Goal: Register for event/course

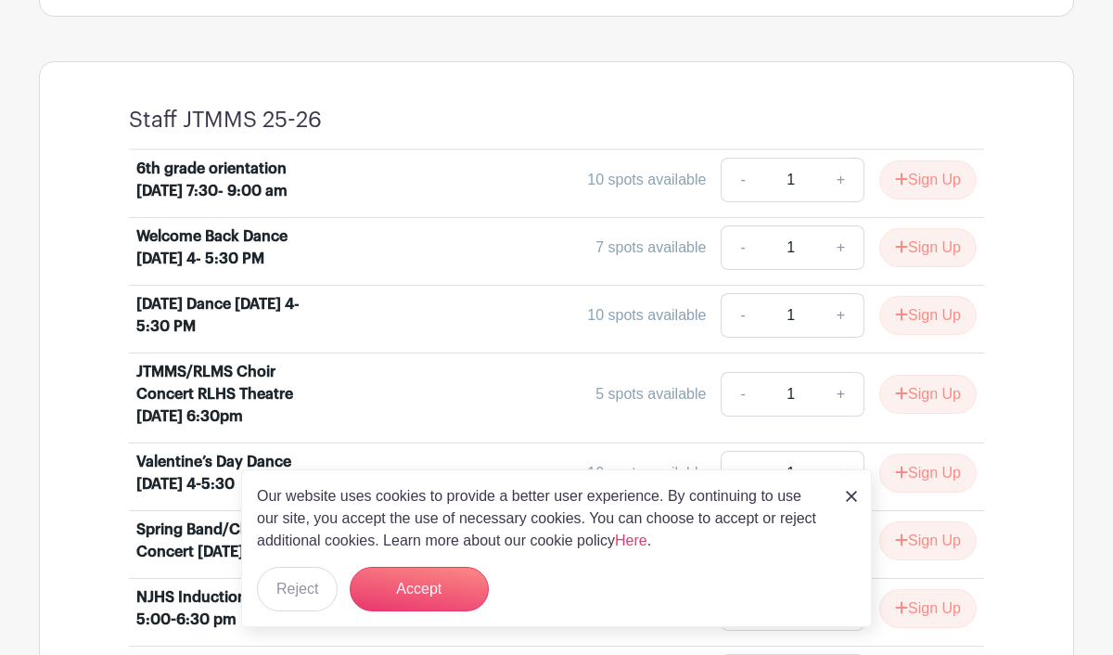
scroll to position [720, 0]
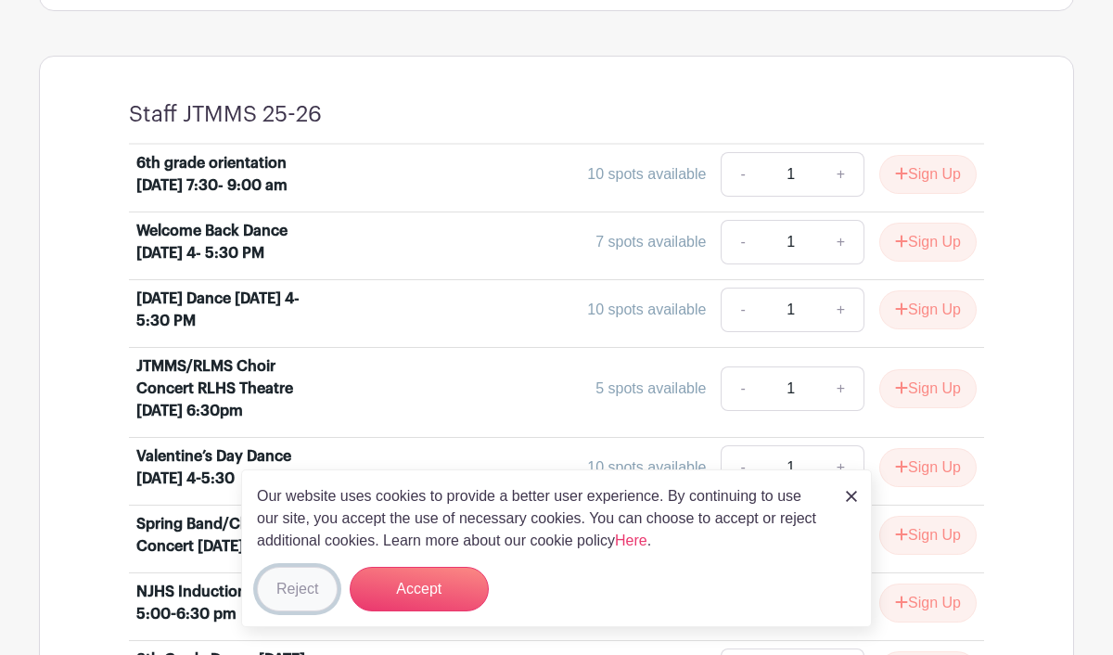
click at [304, 594] on button "Reject" at bounding box center [297, 589] width 81 height 45
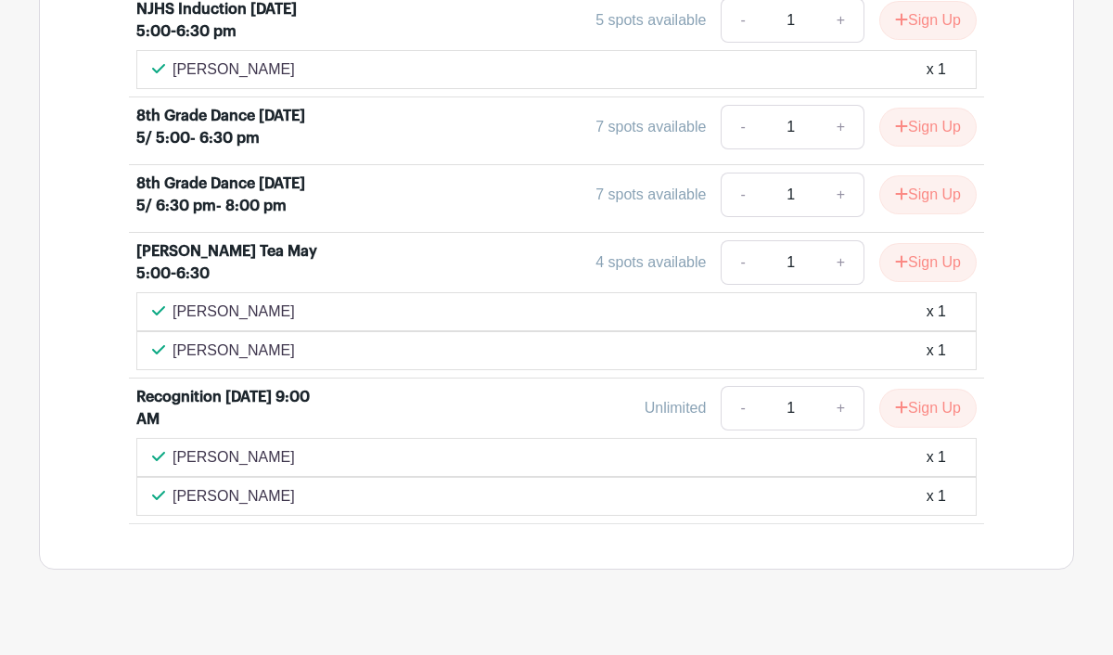
scroll to position [1438, 0]
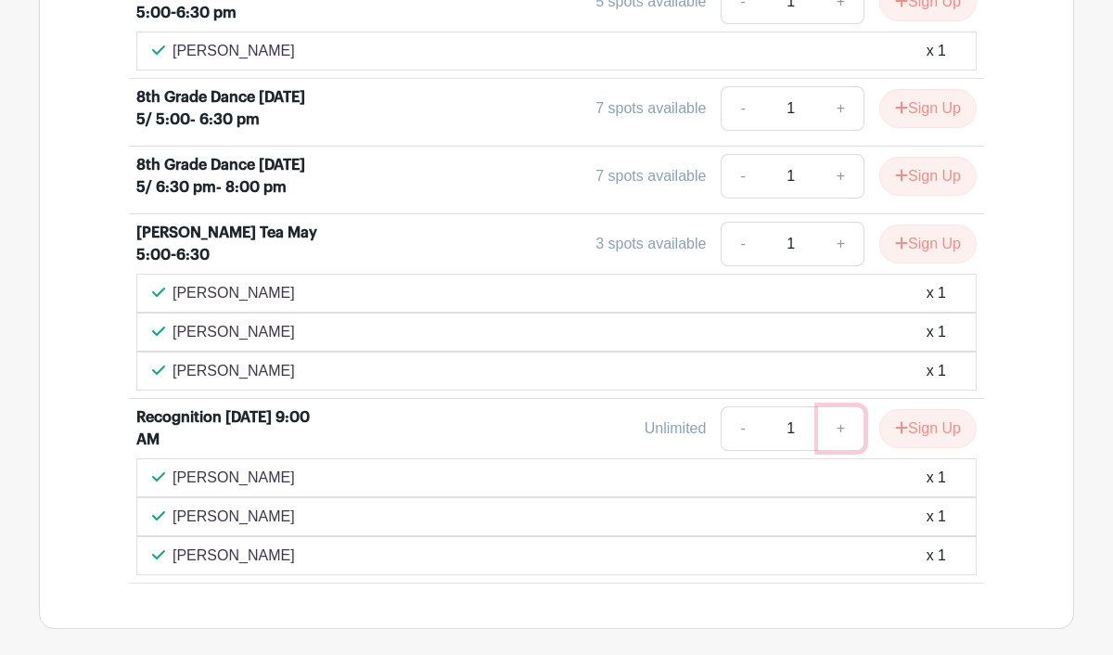
click at [836, 451] on link "+" at bounding box center [841, 428] width 46 height 45
click at [738, 451] on link "-" at bounding box center [741, 428] width 43 height 45
type input "1"
click at [944, 448] on button "Sign Up" at bounding box center [927, 428] width 97 height 39
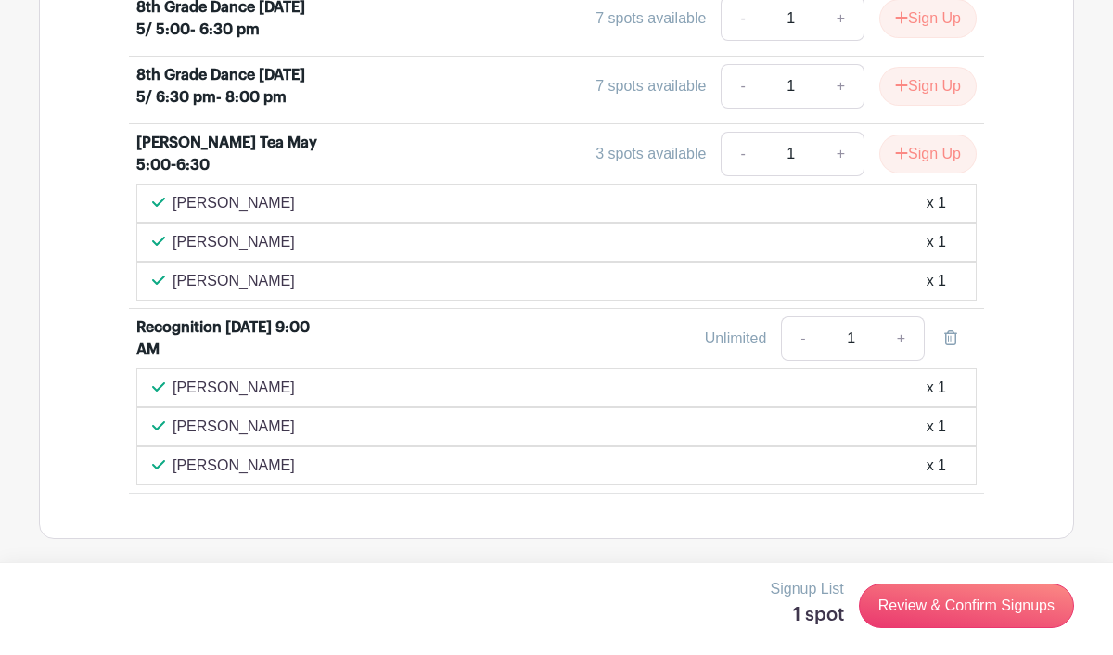
scroll to position [1753, 0]
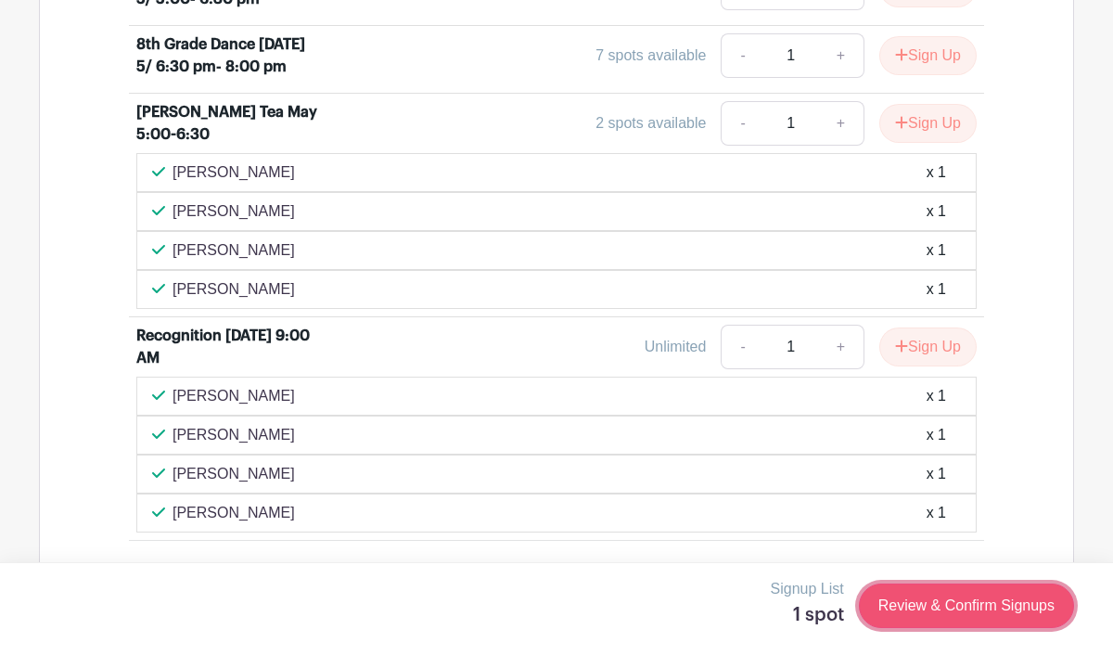
click at [942, 610] on link "Review & Confirm Signups" at bounding box center [966, 605] width 215 height 45
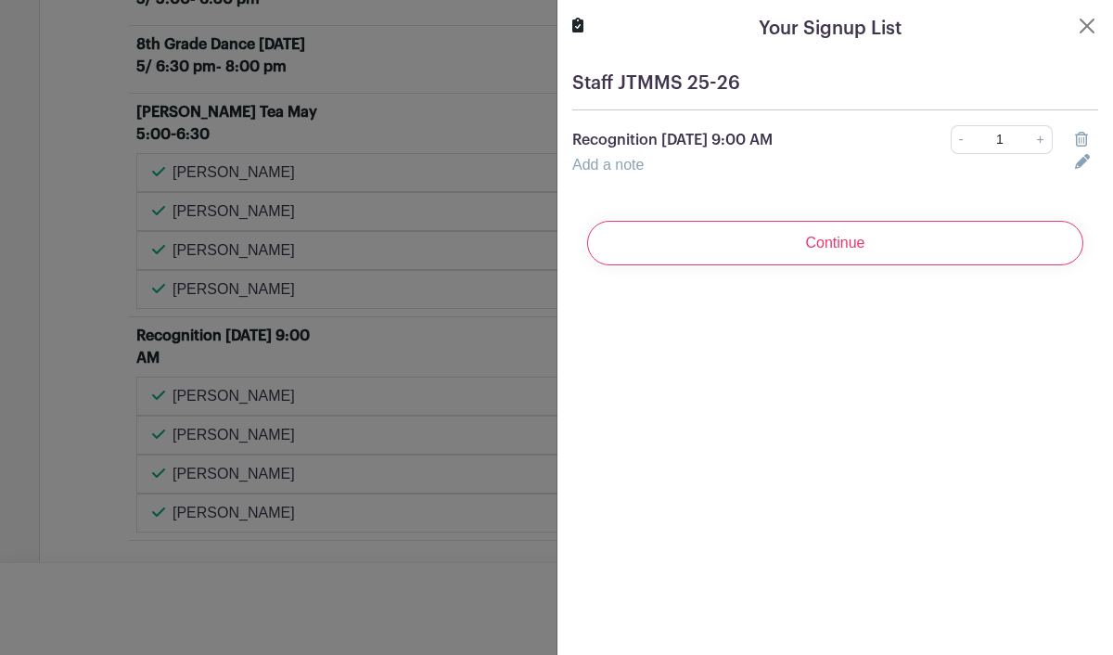
scroll to position [1792, 0]
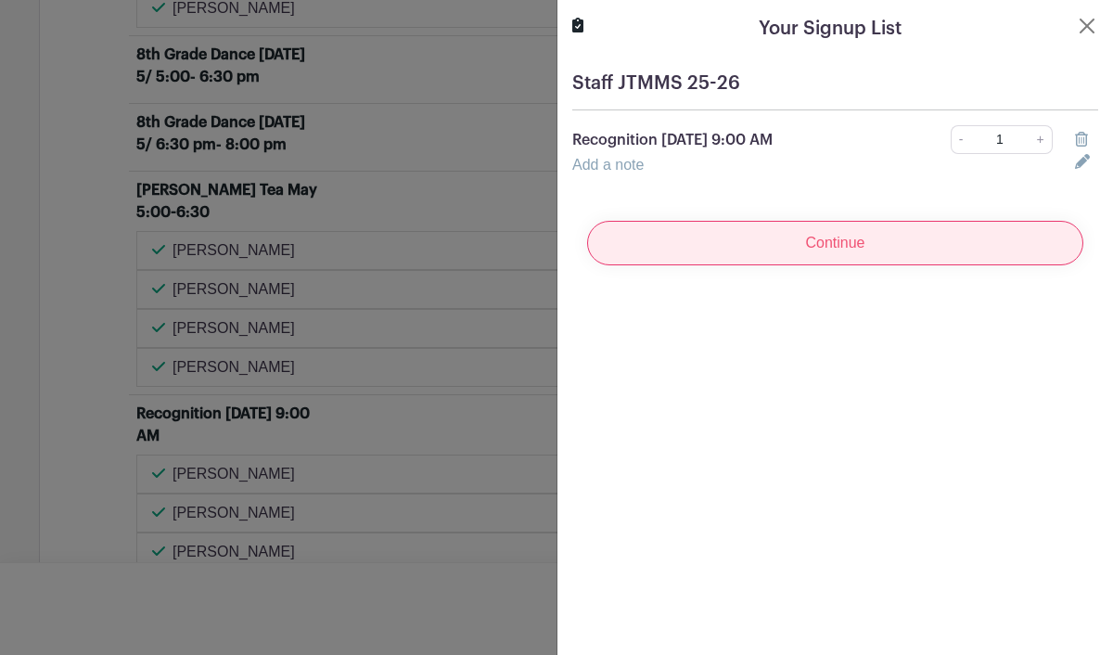
click at [829, 247] on input "Continue" at bounding box center [835, 243] width 496 height 45
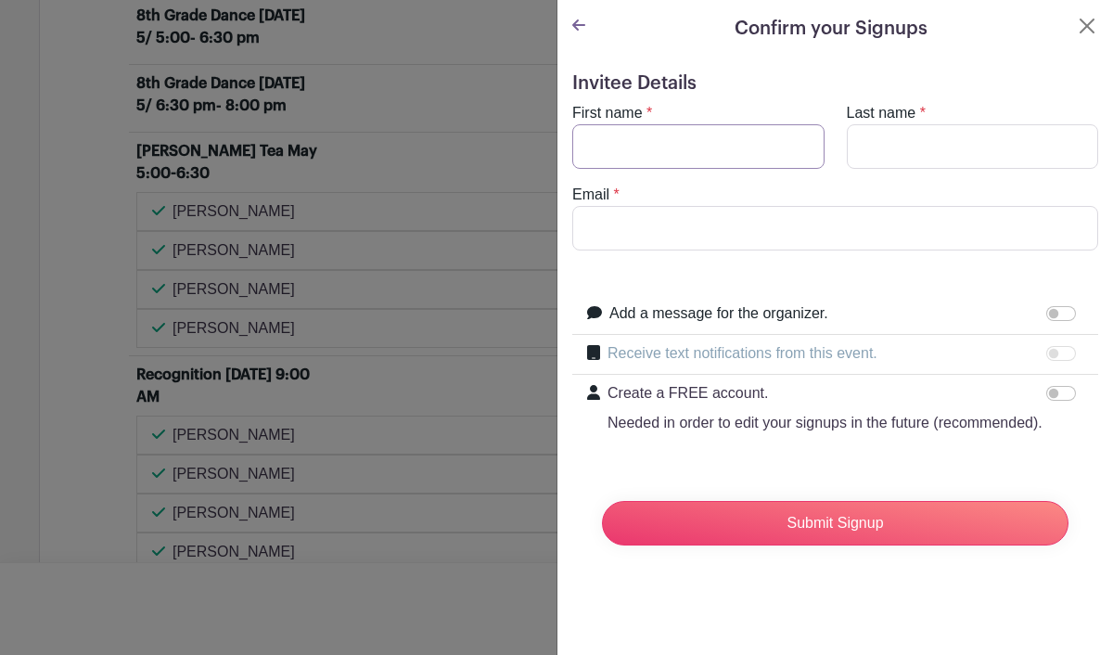
click at [767, 152] on input "First name" at bounding box center [698, 146] width 252 height 45
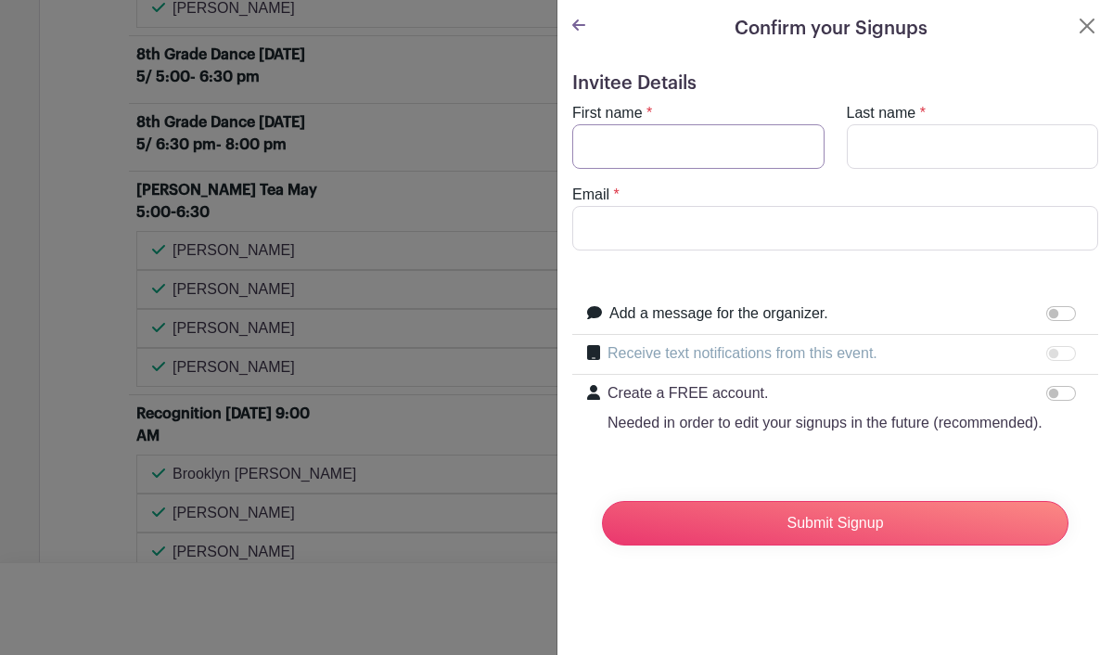
scroll to position [1909, 0]
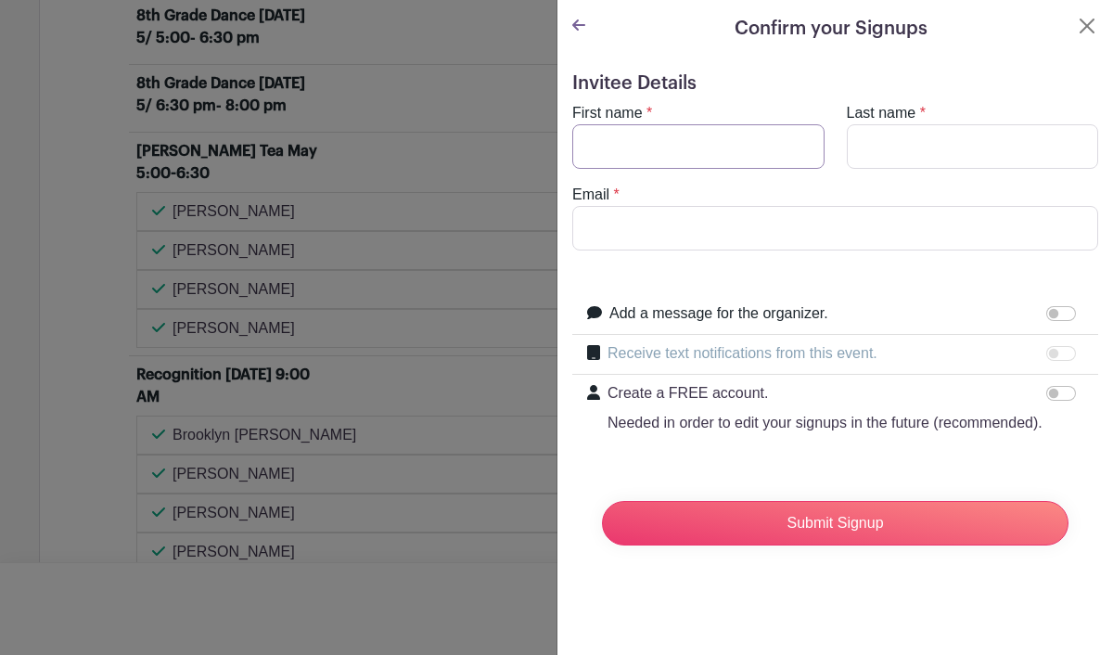
click at [728, 137] on input "First name" at bounding box center [698, 146] width 252 height 45
click at [723, 208] on input "Email" at bounding box center [835, 228] width 526 height 45
type input "[EMAIL_ADDRESS][DOMAIN_NAME]"
type input "[PERSON_NAME]"
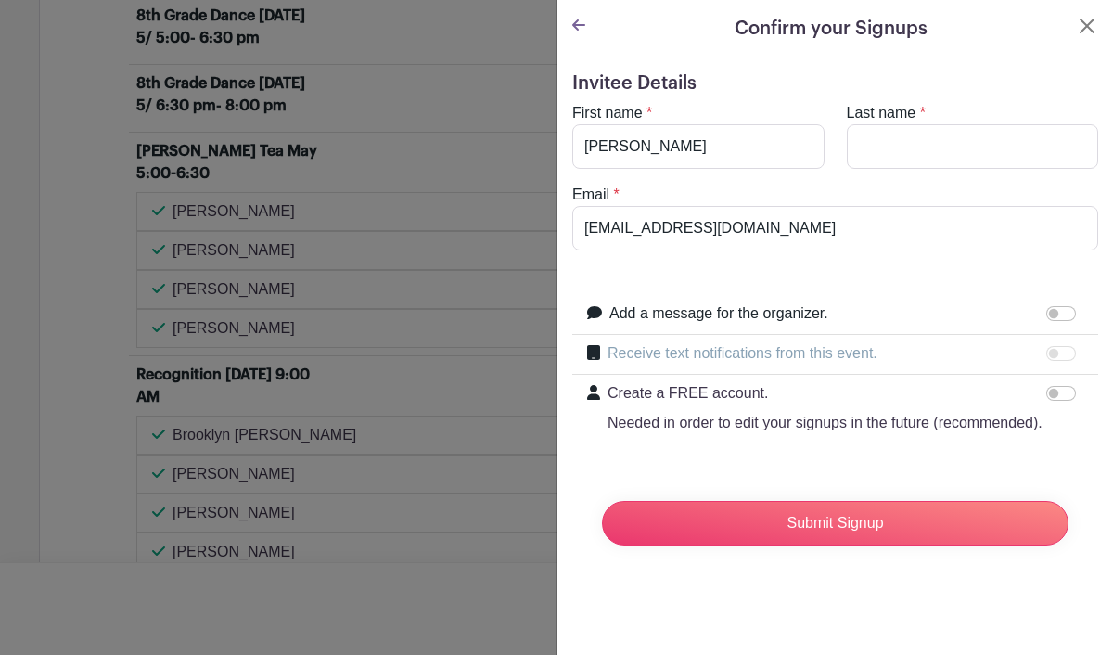
type input "Rytych"
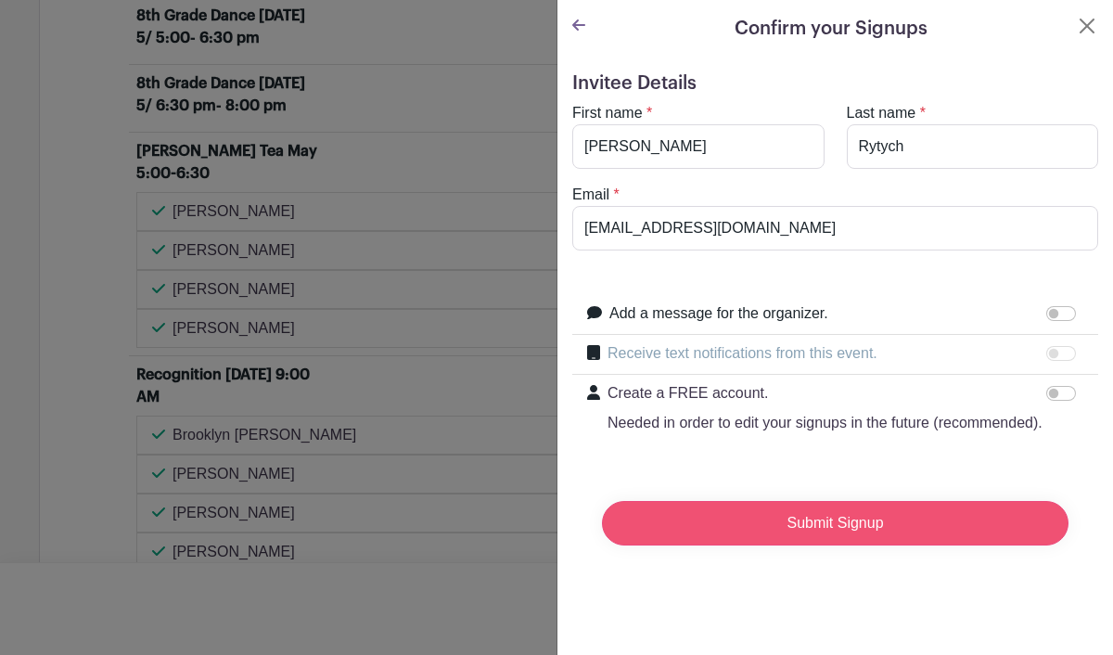
click at [763, 520] on input "Submit Signup" at bounding box center [835, 523] width 466 height 45
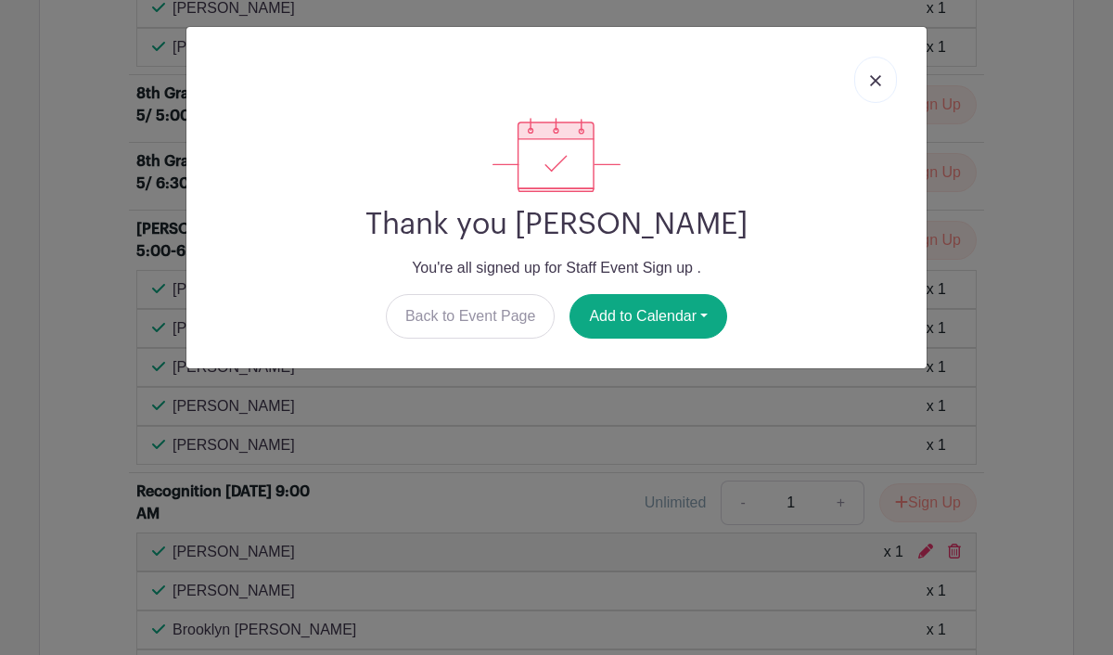
scroll to position [2026, 0]
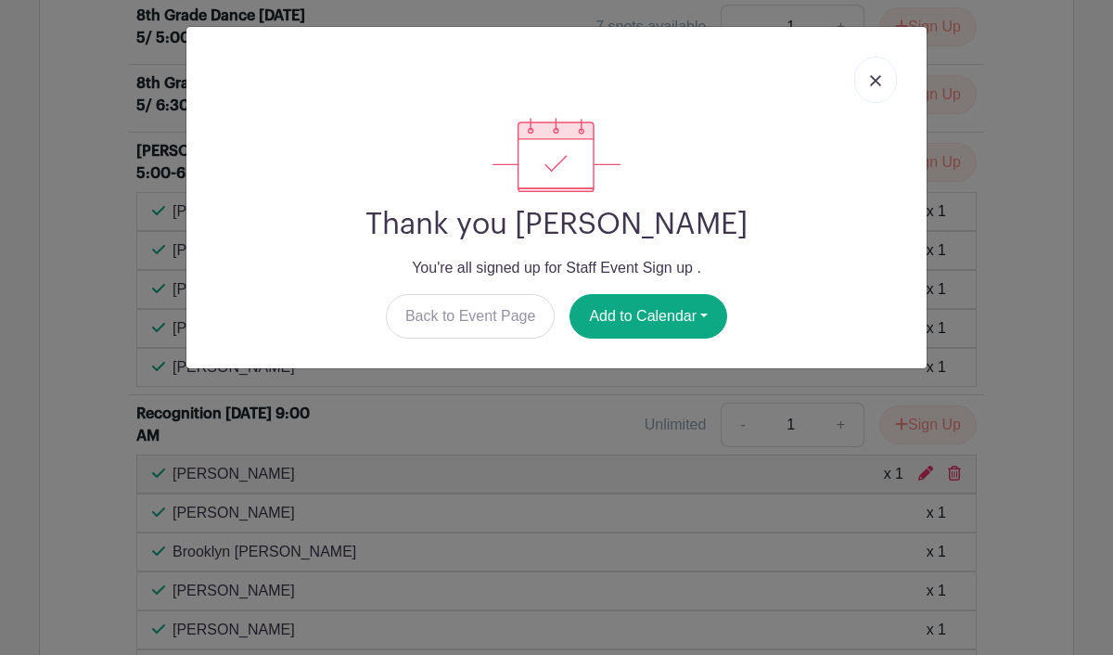
click at [873, 90] on link at bounding box center [875, 80] width 43 height 46
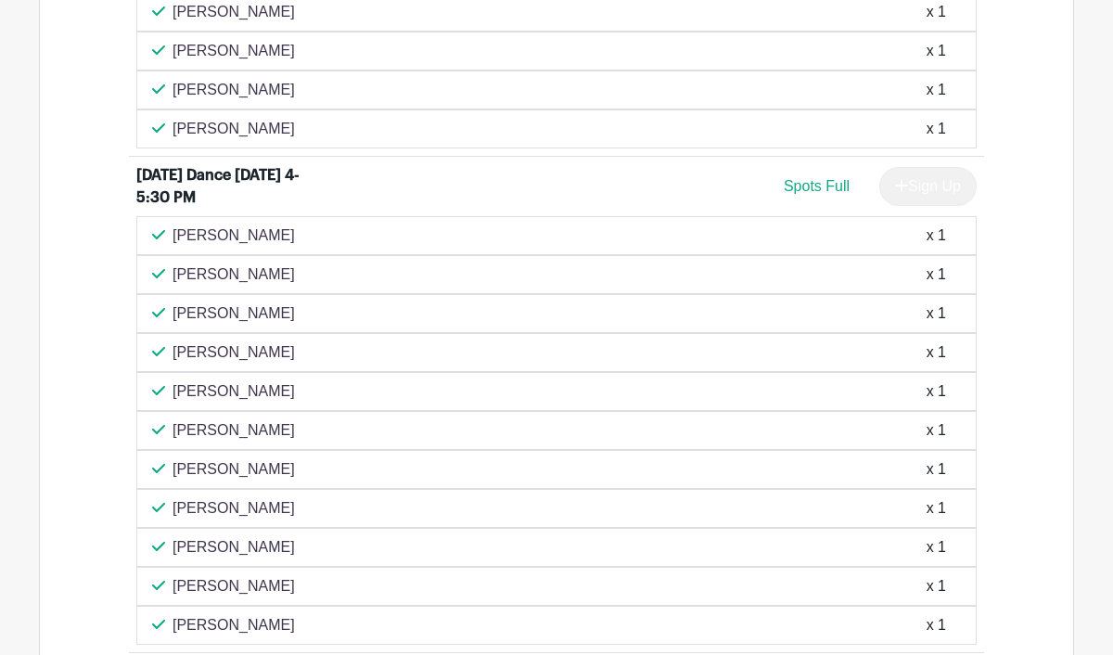
scroll to position [1620, 0]
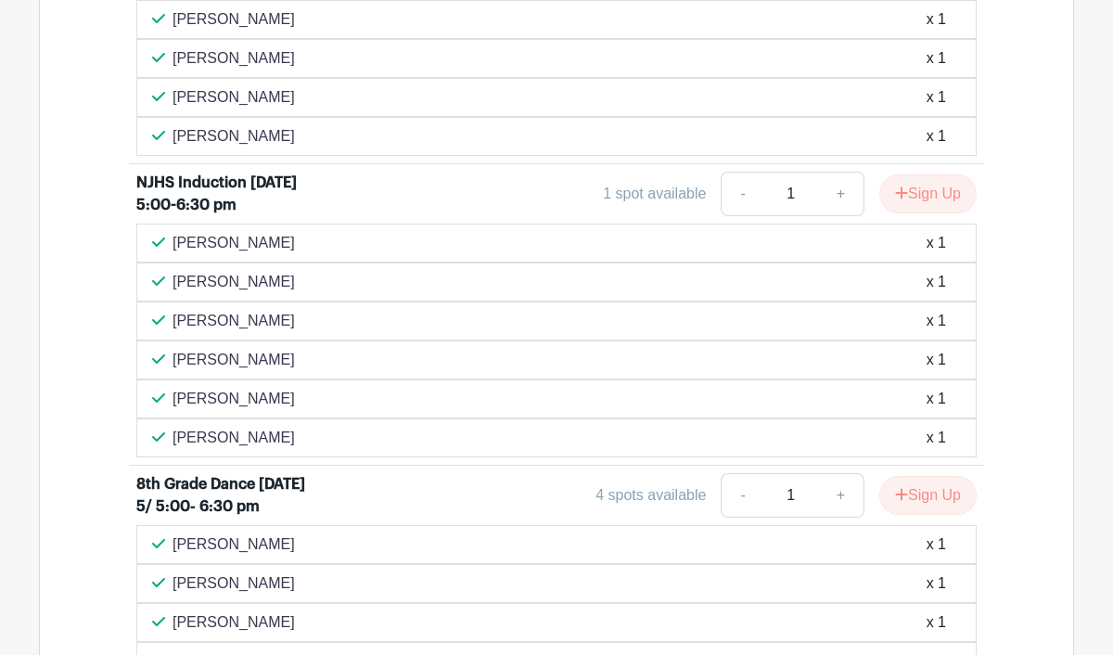
scroll to position [3035, 0]
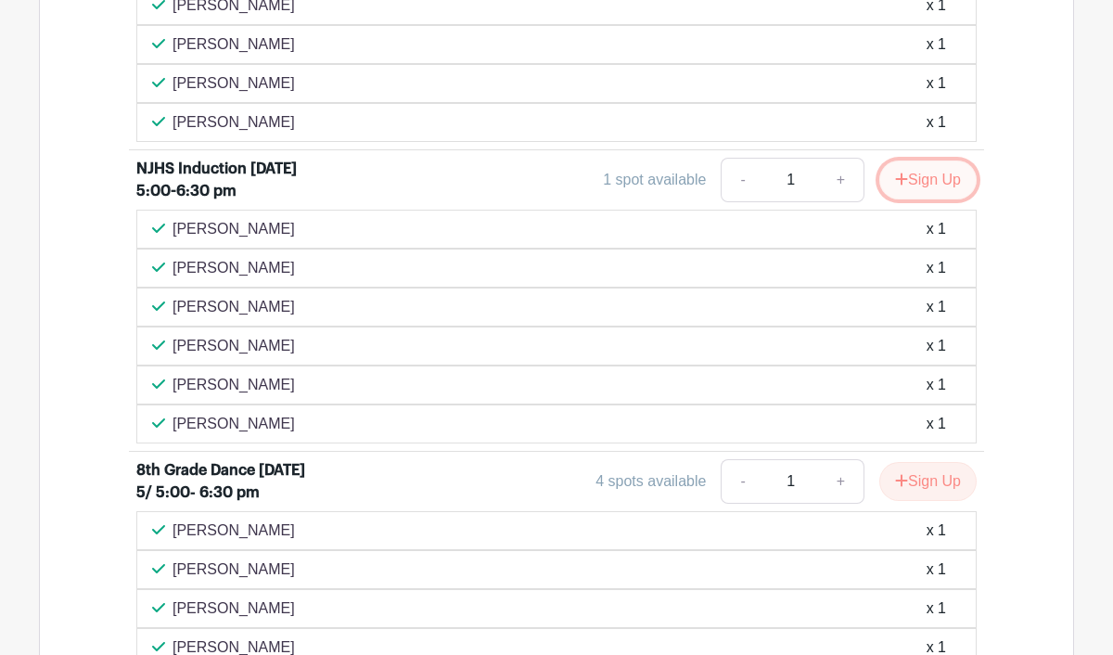
click at [921, 199] on button "Sign Up" at bounding box center [927, 179] width 97 height 39
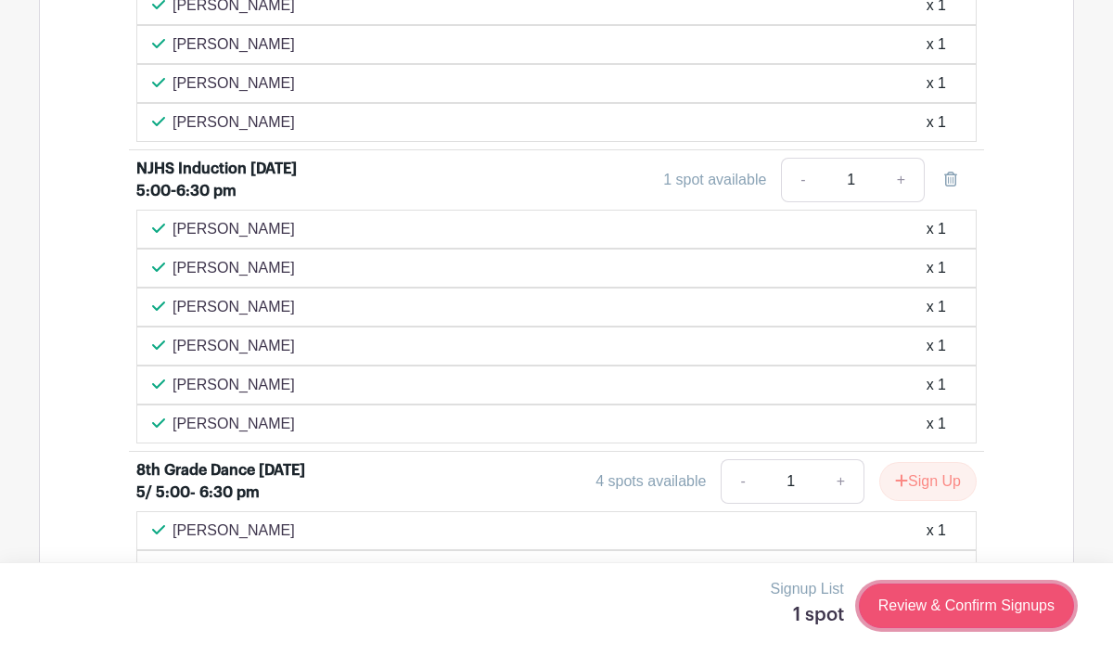
click at [981, 604] on link "Review & Confirm Signups" at bounding box center [966, 605] width 215 height 45
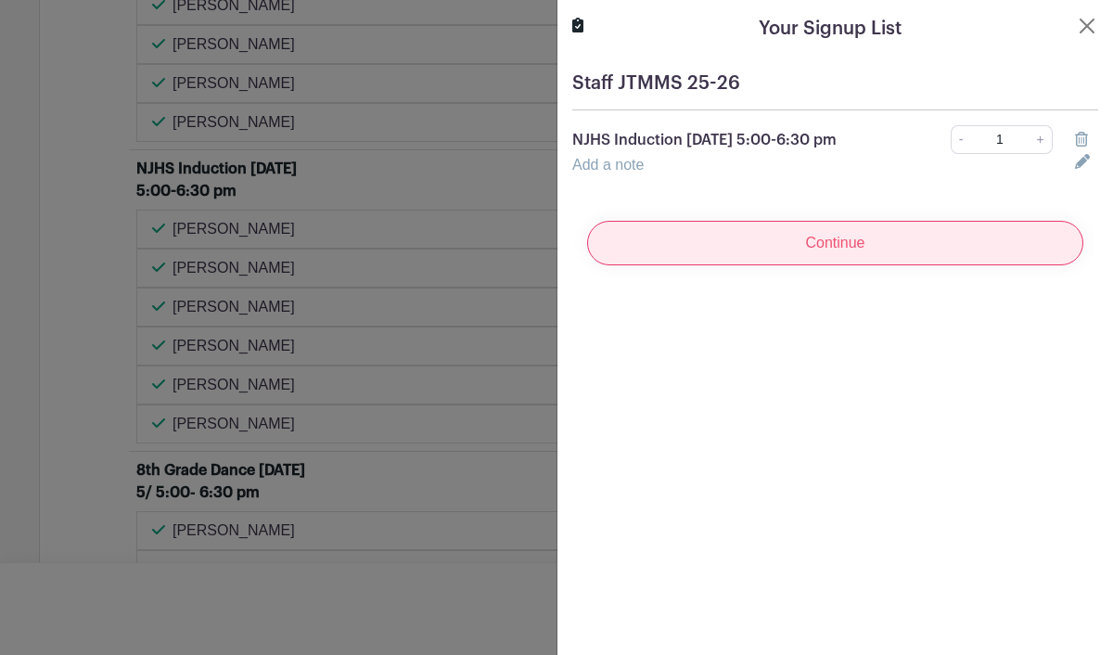
click at [763, 246] on input "Continue" at bounding box center [835, 243] width 496 height 45
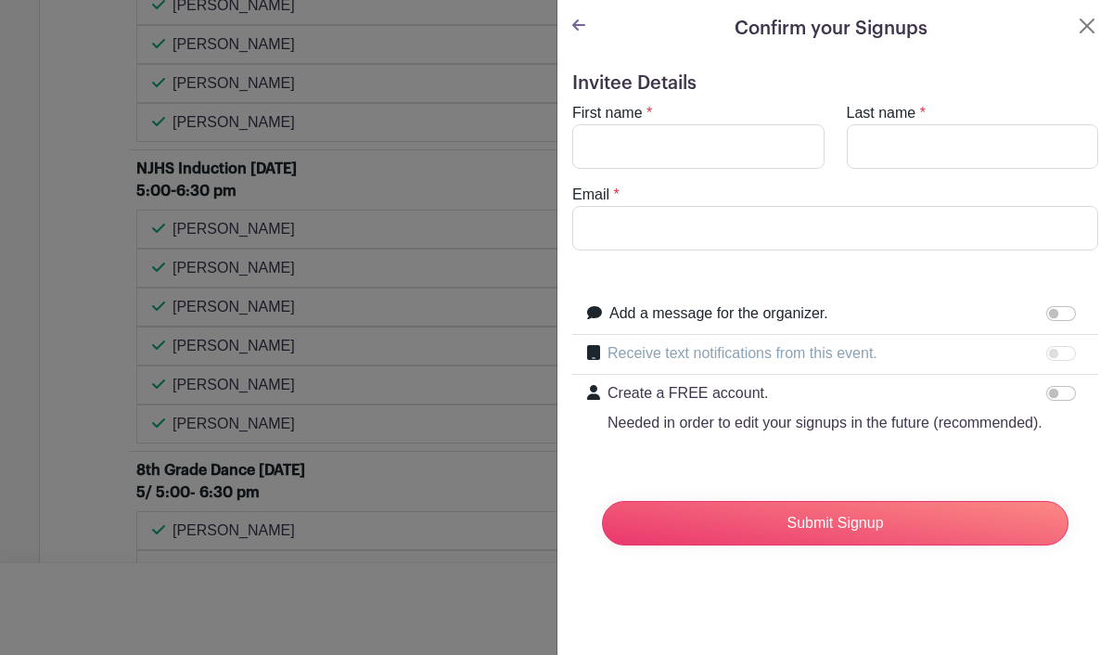
click at [699, 169] on turbo-frame "First name * Last name * Email *" at bounding box center [835, 176] width 526 height 148
click at [696, 142] on input "First name" at bounding box center [698, 146] width 252 height 45
type input "[PERSON_NAME]"
type input "Rytych"
type input "[EMAIL_ADDRESS][DOMAIN_NAME]"
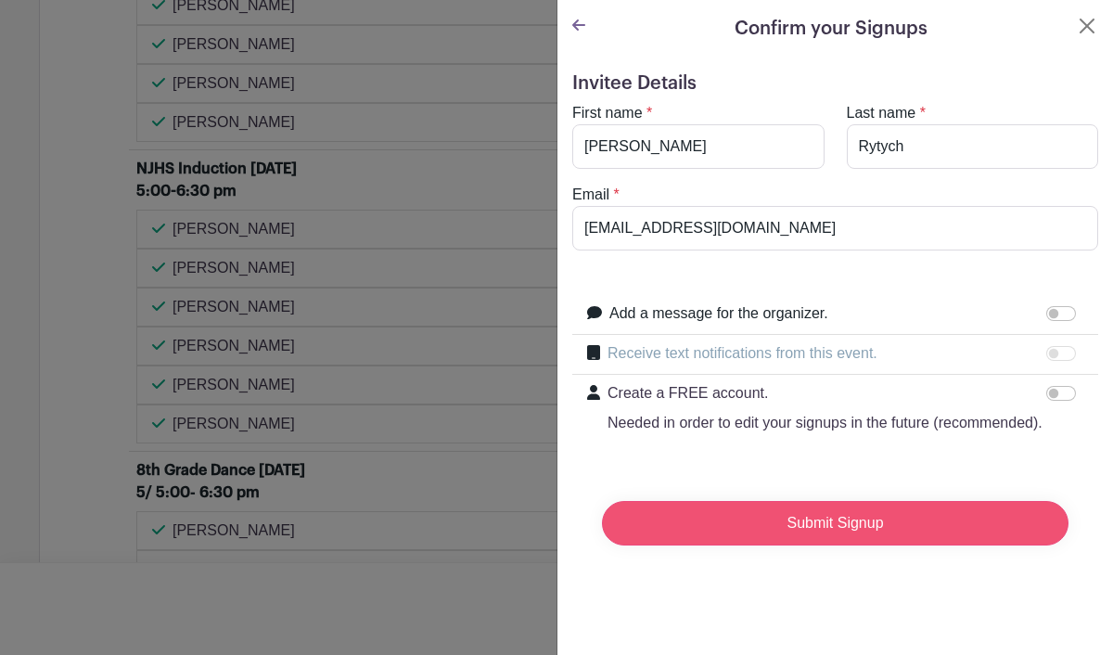
click at [811, 524] on input "Submit Signup" at bounding box center [835, 523] width 466 height 45
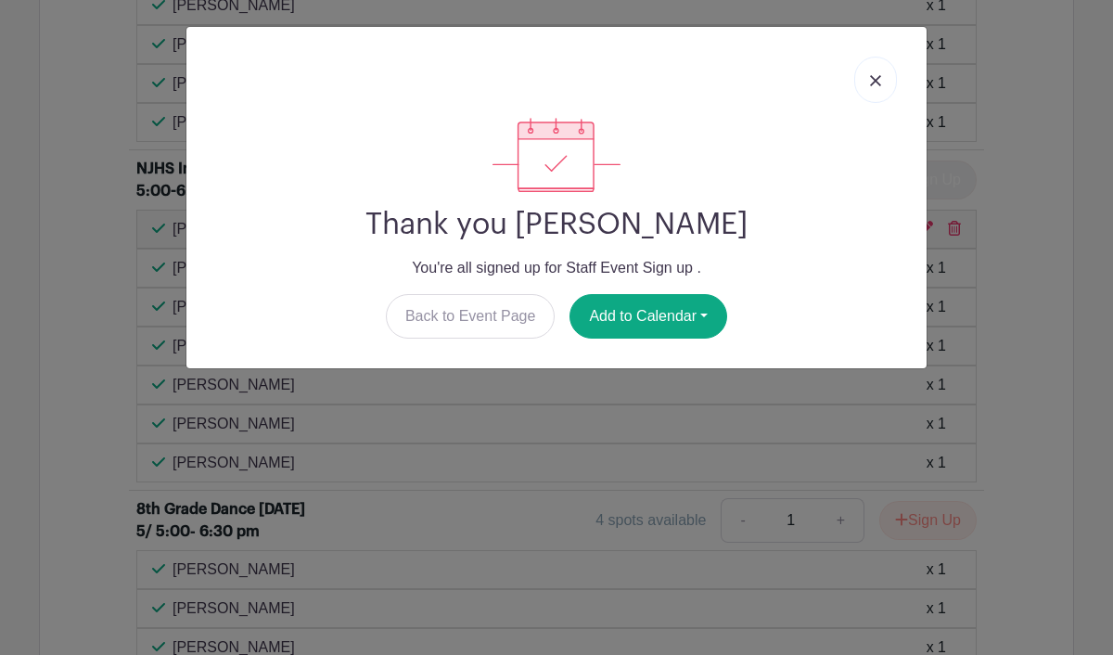
click at [873, 85] on img at bounding box center [875, 80] width 11 height 11
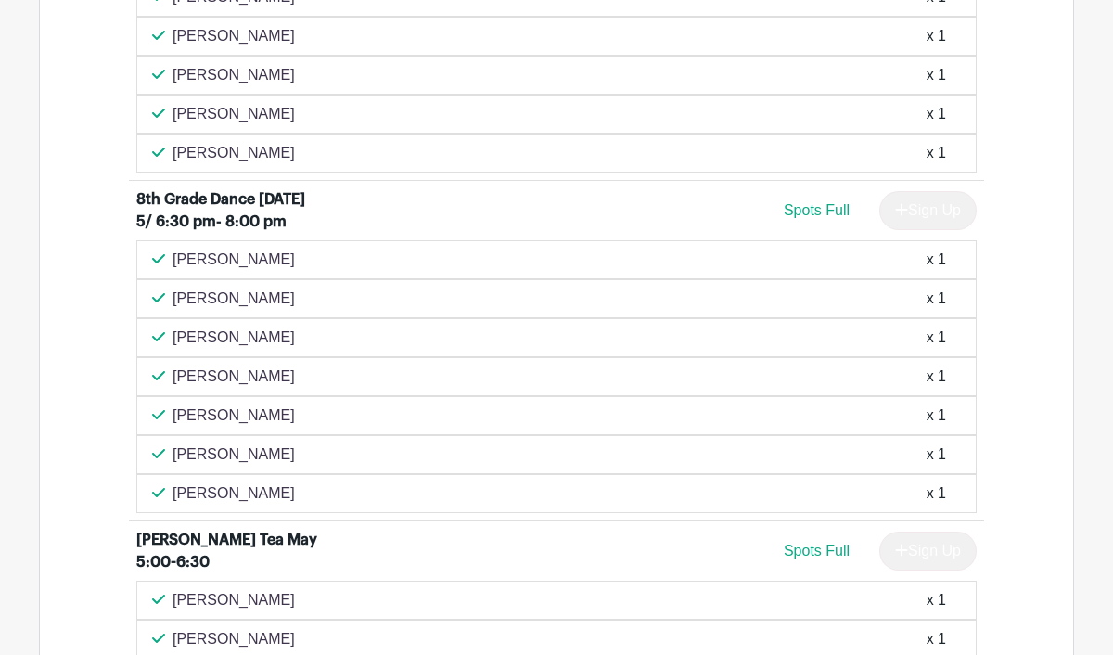
scroll to position [3996, 0]
